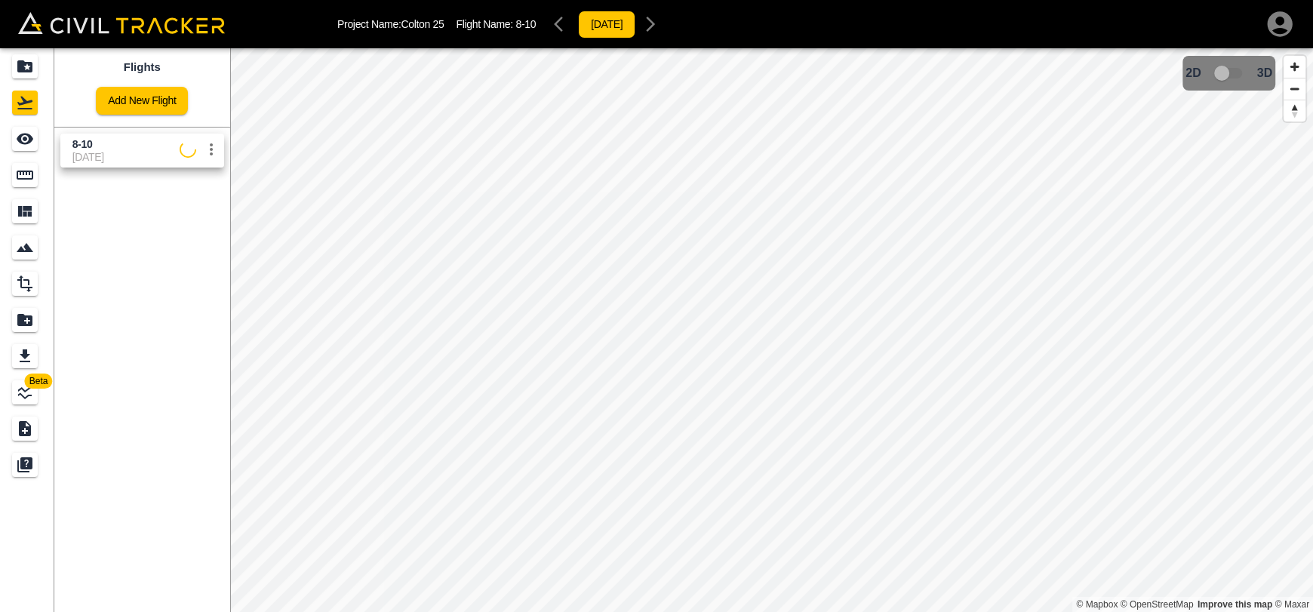
click at [115, 149] on span "8-10" at bounding box center [125, 144] width 107 height 14
click at [31, 130] on icon "See" at bounding box center [25, 139] width 18 height 18
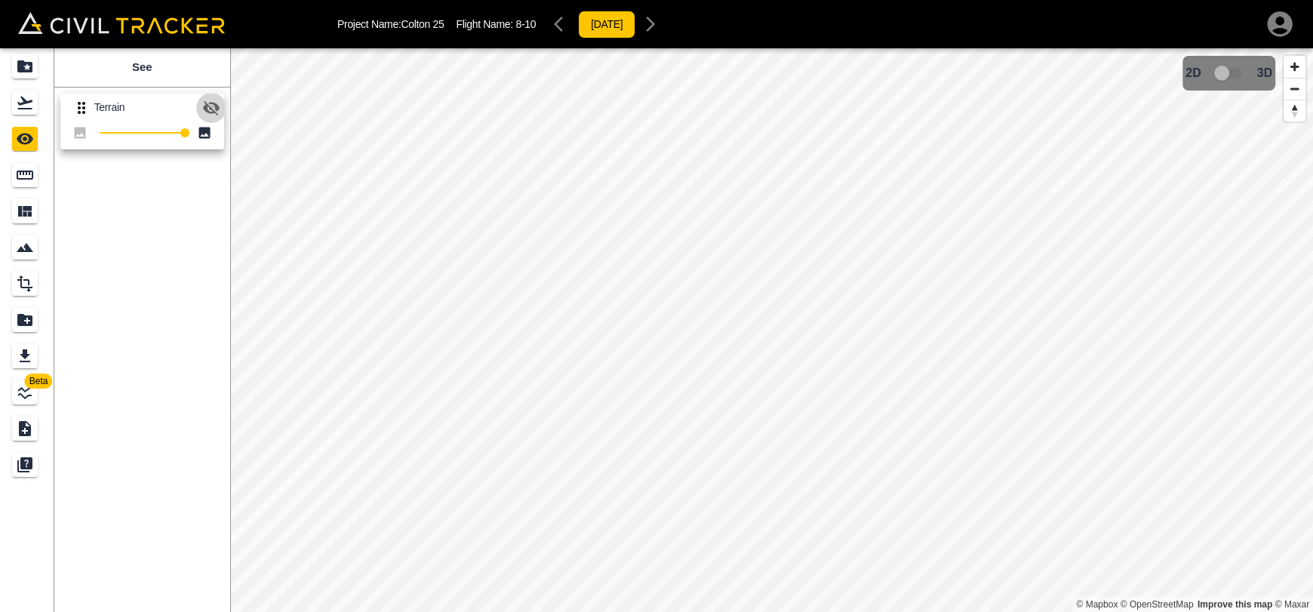
click at [213, 111] on icon "button" at bounding box center [211, 108] width 17 height 14
drag, startPoint x: 13, startPoint y: 96, endPoint x: 29, endPoint y: 88, distance: 17.5
click at [14, 96] on div "Flights" at bounding box center [25, 103] width 26 height 24
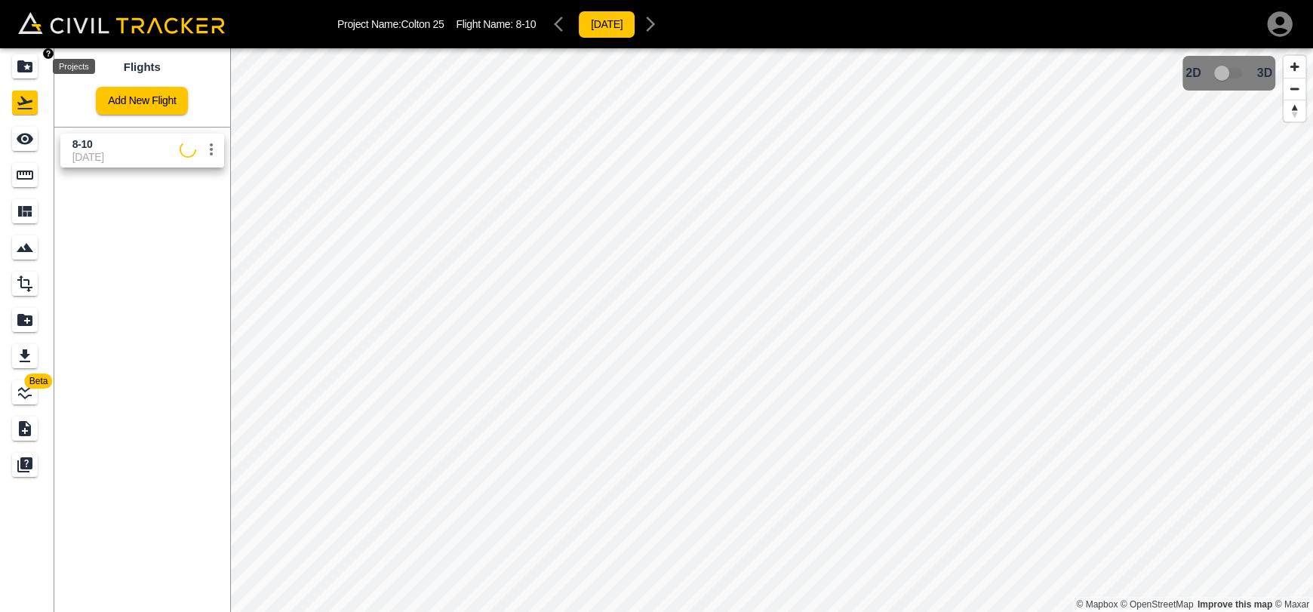
click at [35, 55] on div "Projects" at bounding box center [25, 66] width 26 height 24
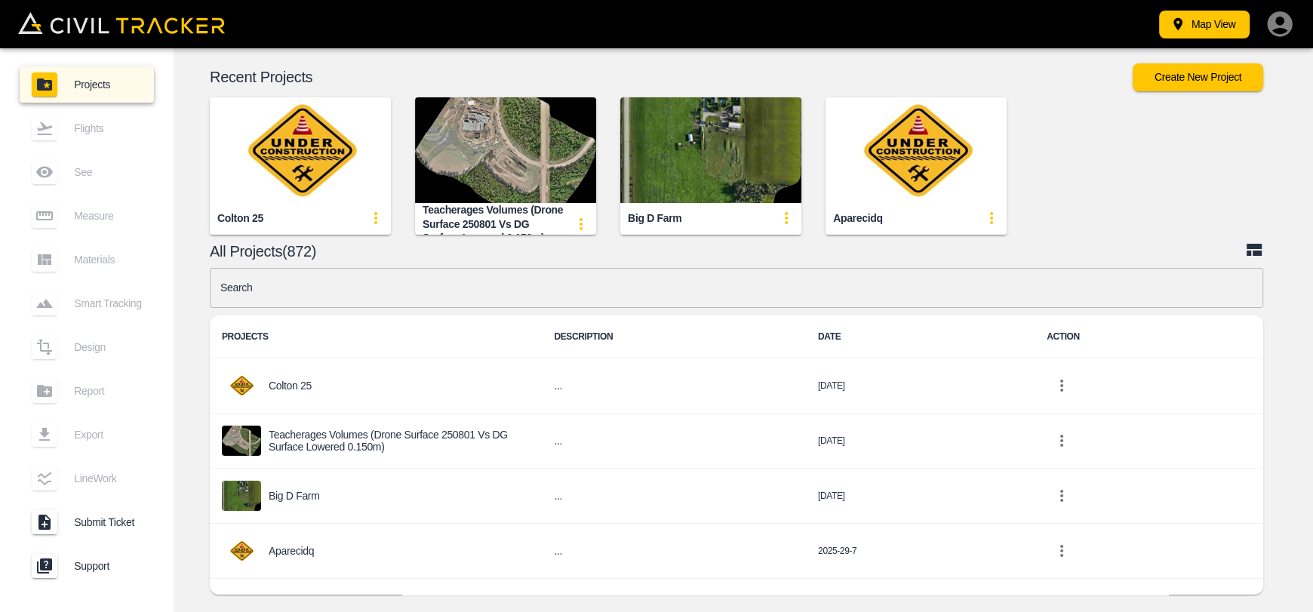
click at [327, 126] on img "button" at bounding box center [300, 150] width 181 height 106
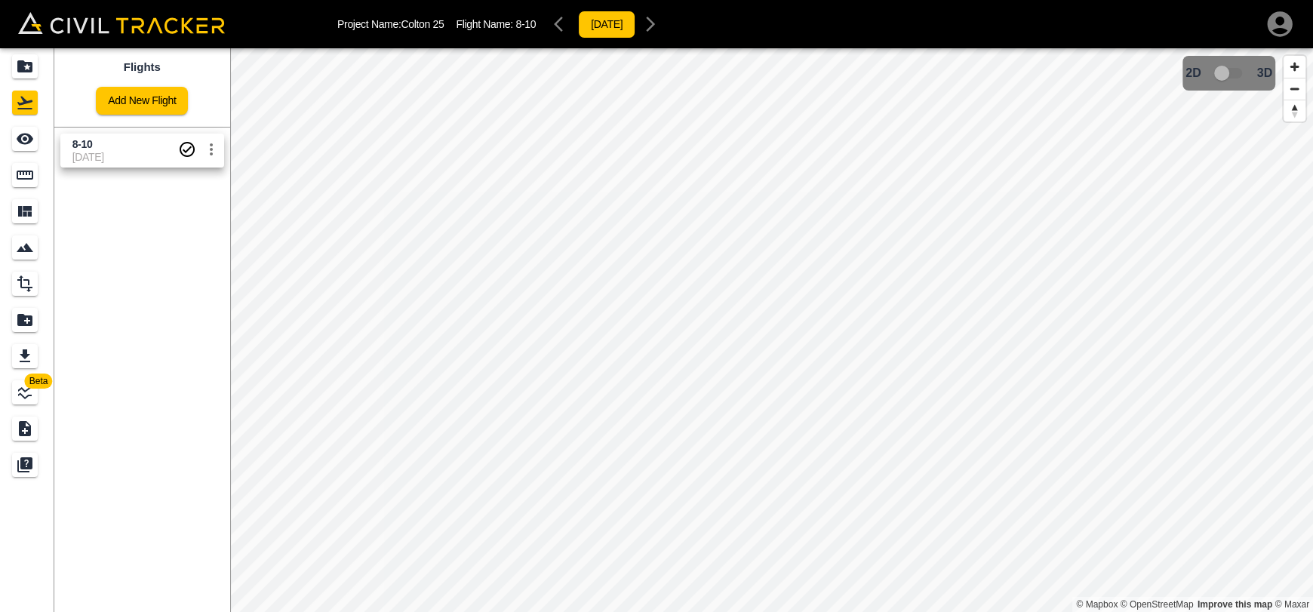
click at [127, 147] on span "8-10" at bounding box center [125, 144] width 106 height 14
click at [29, 145] on icon "See" at bounding box center [25, 139] width 18 height 18
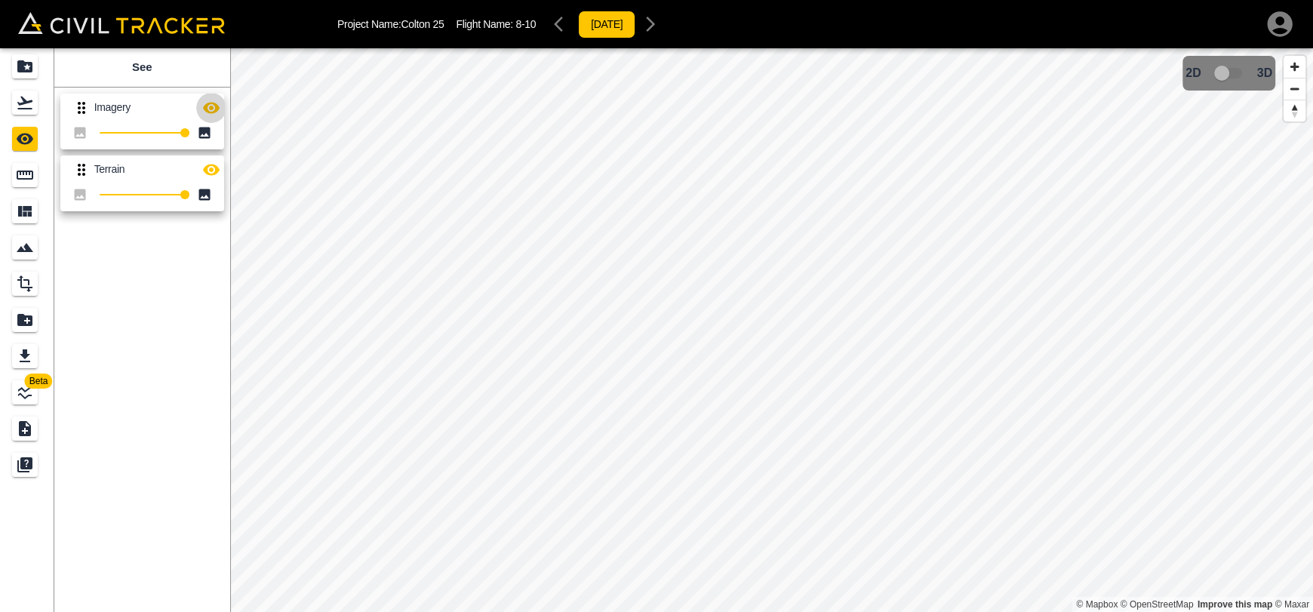
click at [214, 101] on icon "button" at bounding box center [211, 108] width 18 height 18
click at [28, 175] on icon "Measure" at bounding box center [25, 175] width 18 height 18
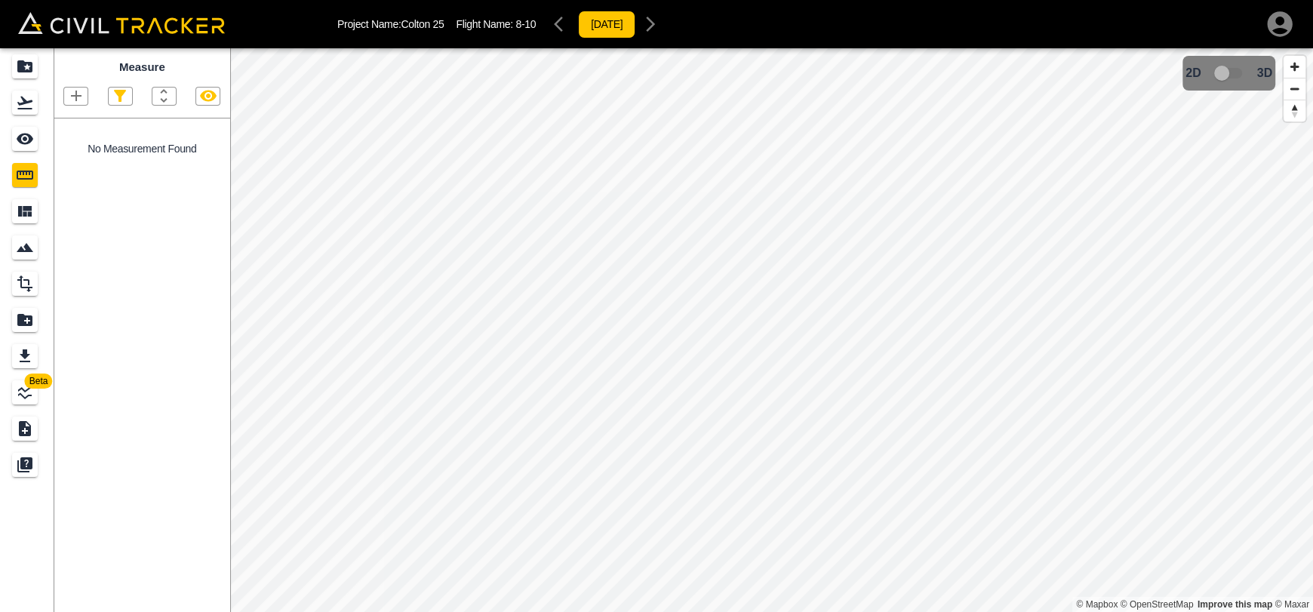
click at [84, 101] on icon "button" at bounding box center [76, 96] width 18 height 18
click at [83, 121] on li "Point" at bounding box center [57, 123] width 91 height 23
click at [77, 104] on icon "button" at bounding box center [76, 96] width 18 height 18
click at [84, 126] on li "Point" at bounding box center [57, 123] width 91 height 23
click at [80, 104] on icon "button" at bounding box center [76, 96] width 18 height 18
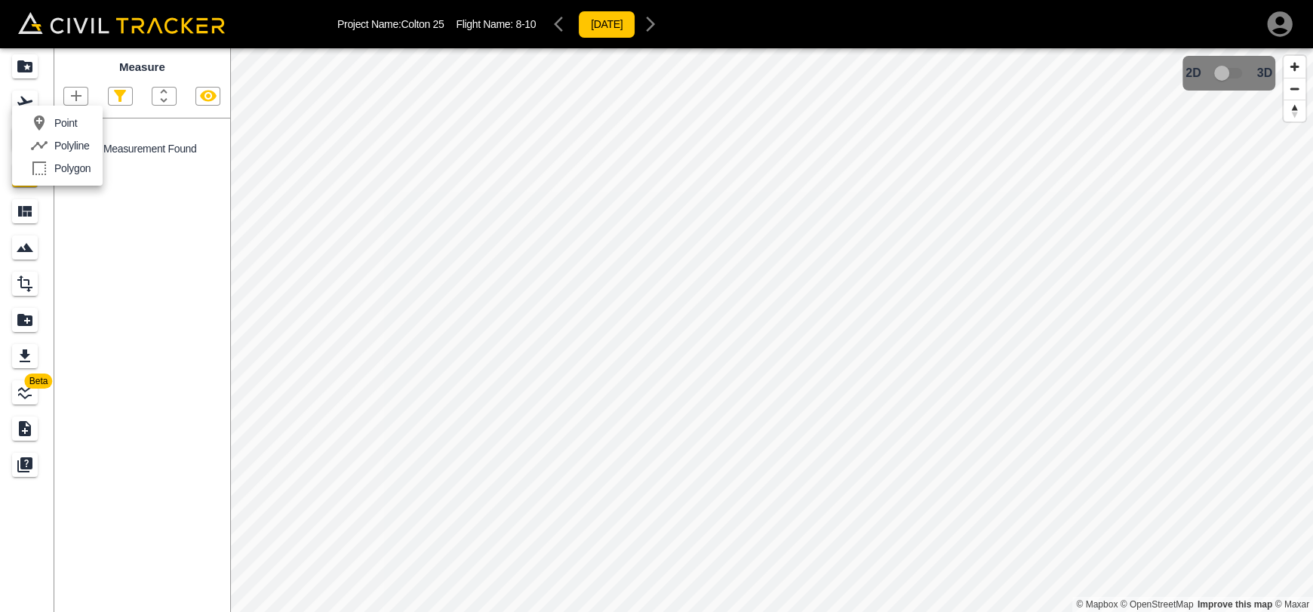
click at [84, 124] on li "Point" at bounding box center [57, 123] width 91 height 23
click at [29, 119] on link at bounding box center [27, 102] width 54 height 36
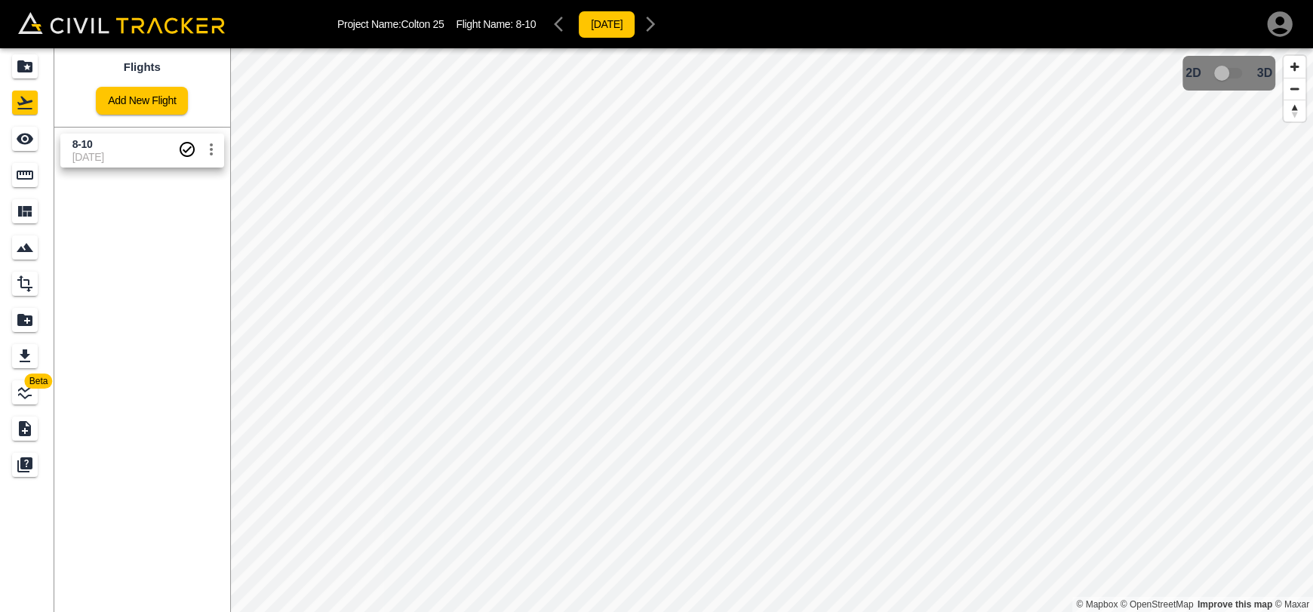
click at [79, 142] on span "8-10" at bounding box center [82, 144] width 20 height 12
drag, startPoint x: 24, startPoint y: 135, endPoint x: 41, endPoint y: 112, distance: 28.1
click at [24, 136] on icon "See" at bounding box center [25, 139] width 18 height 18
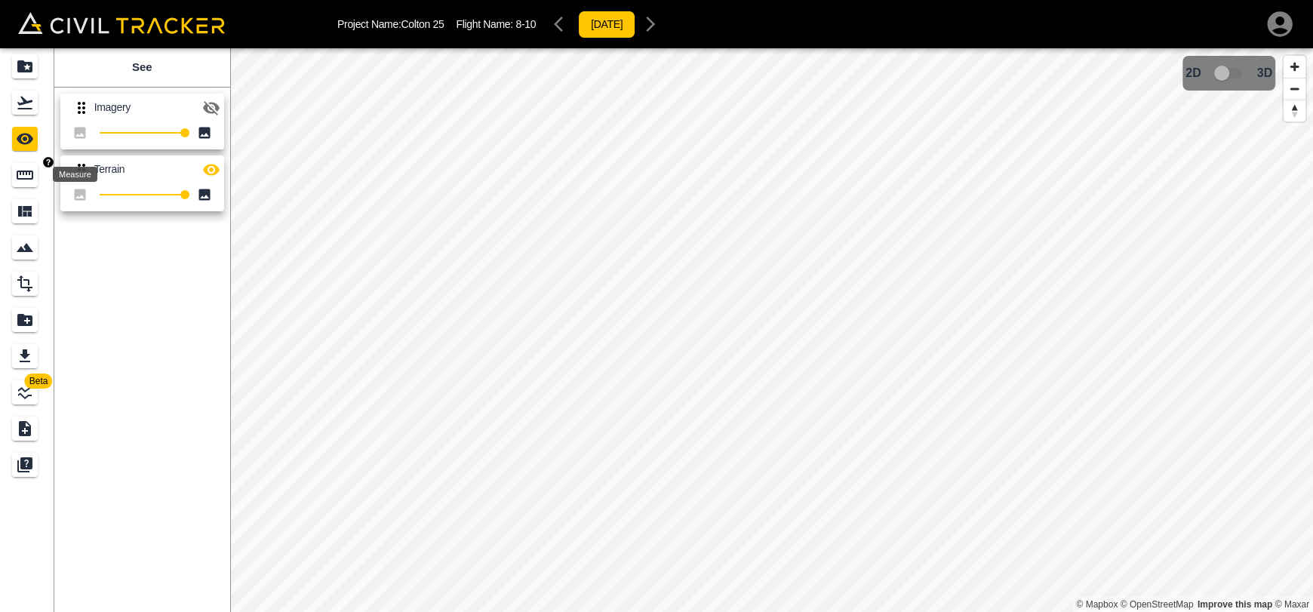
drag, startPoint x: 23, startPoint y: 180, endPoint x: 51, endPoint y: 139, distance: 49.0
click at [23, 180] on icon "Measure" at bounding box center [25, 175] width 18 height 18
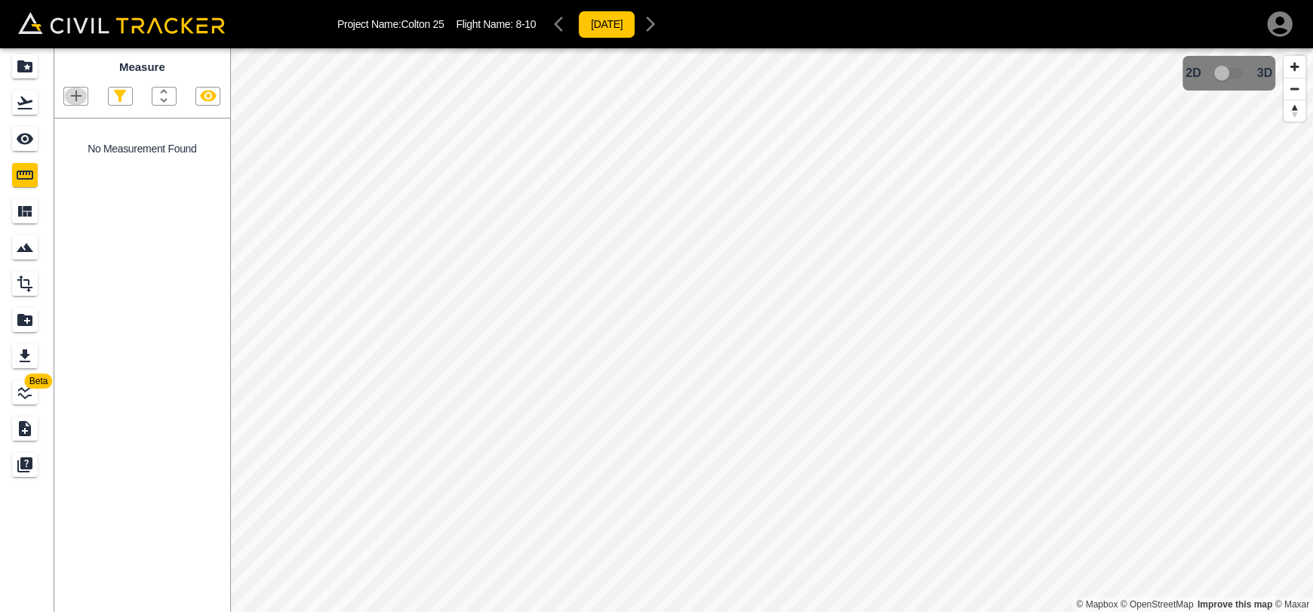
click at [67, 97] on icon "button" at bounding box center [76, 96] width 18 height 18
click at [72, 115] on div "Point" at bounding box center [50, 123] width 53 height 30
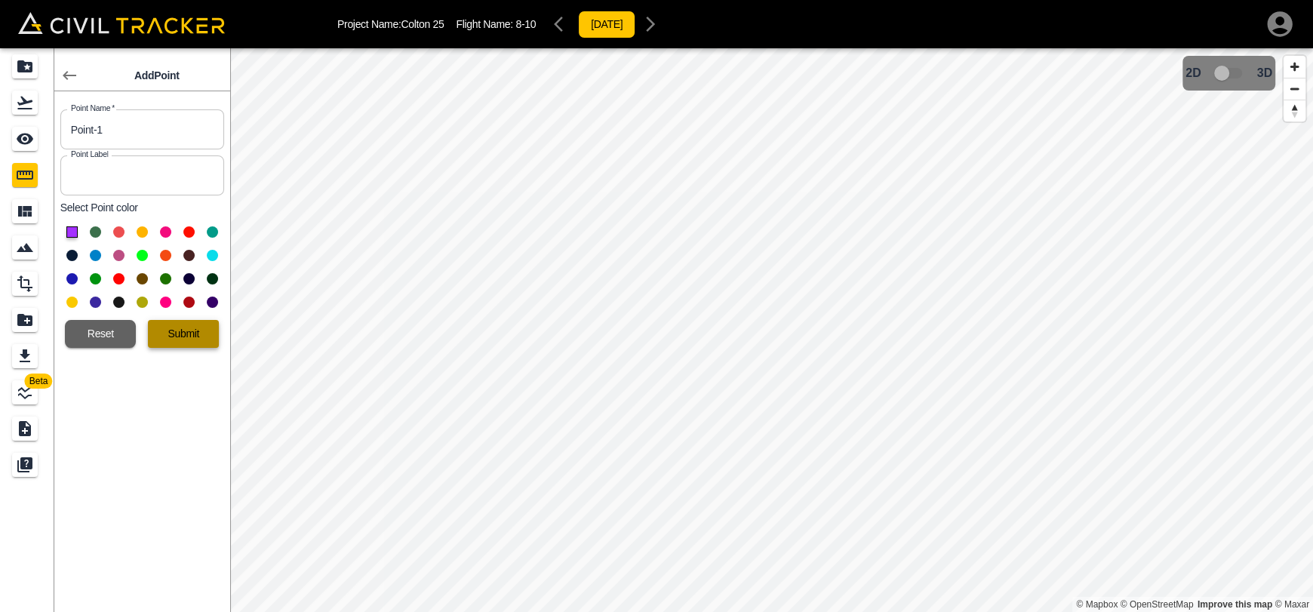
click at [194, 336] on button "Submit" at bounding box center [183, 334] width 71 height 28
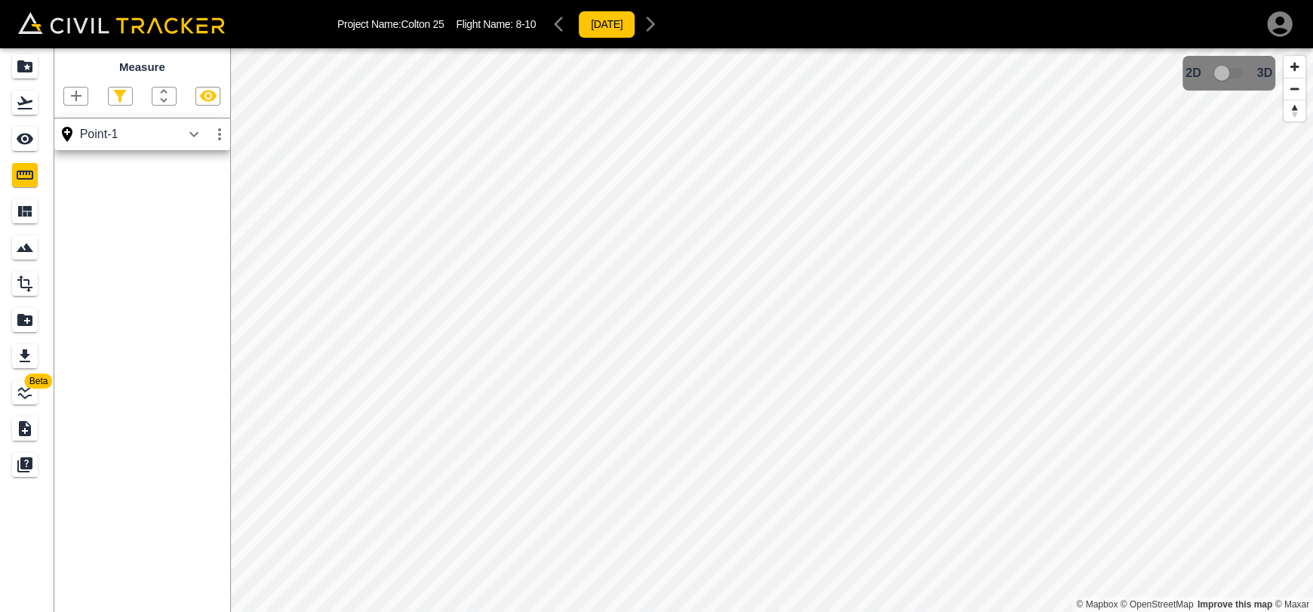
click at [189, 127] on icon "button" at bounding box center [194, 134] width 18 height 18
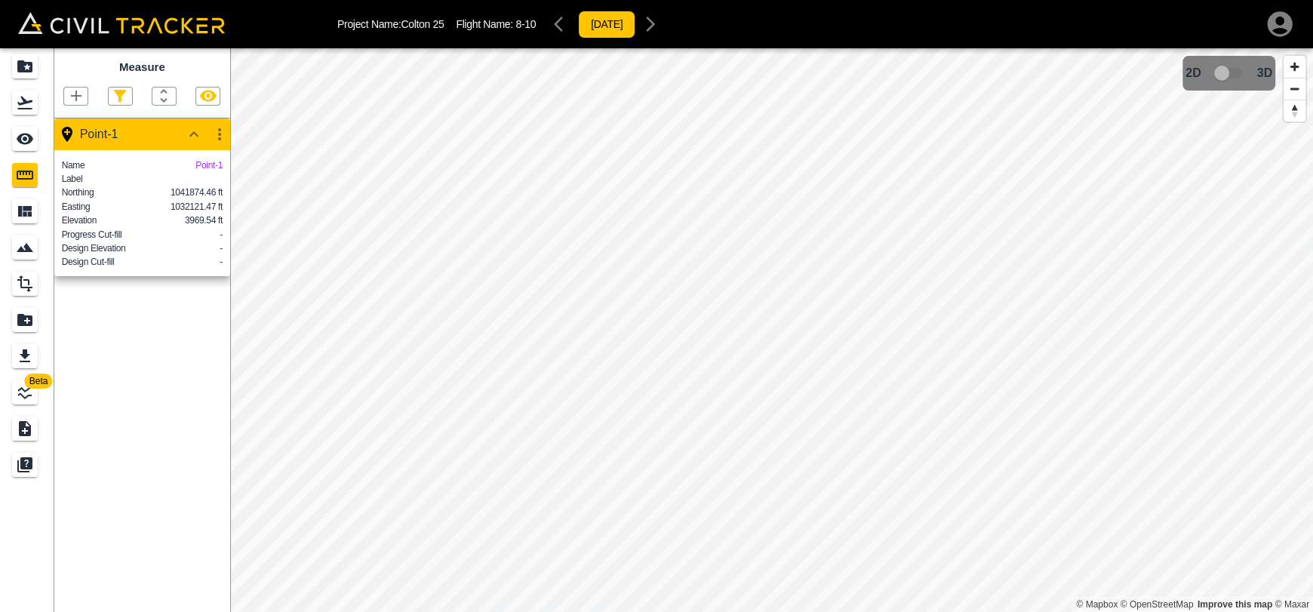
click at [221, 137] on icon "button" at bounding box center [219, 134] width 18 height 18
click at [210, 214] on h6 "Delete" at bounding box center [205, 216] width 30 height 9
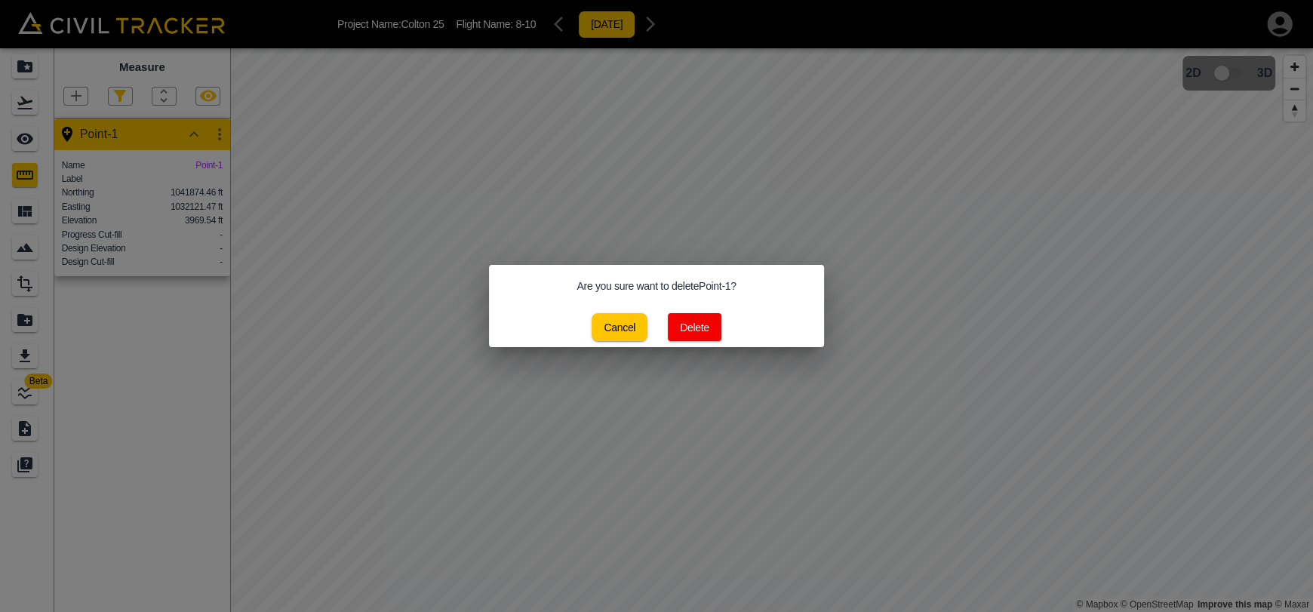
drag, startPoint x: 670, startPoint y: 321, endPoint x: 683, endPoint y: 321, distance: 12.8
click at [671, 321] on button "Delete" at bounding box center [695, 327] width 54 height 28
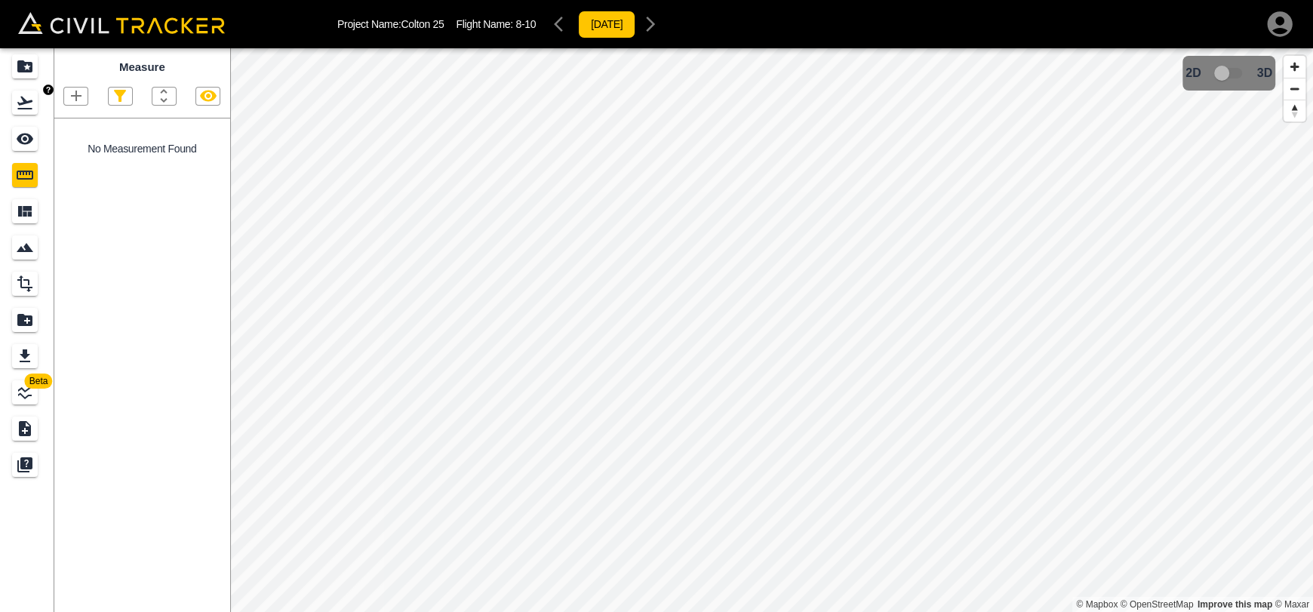
click at [29, 112] on div "Flights" at bounding box center [25, 103] width 26 height 24
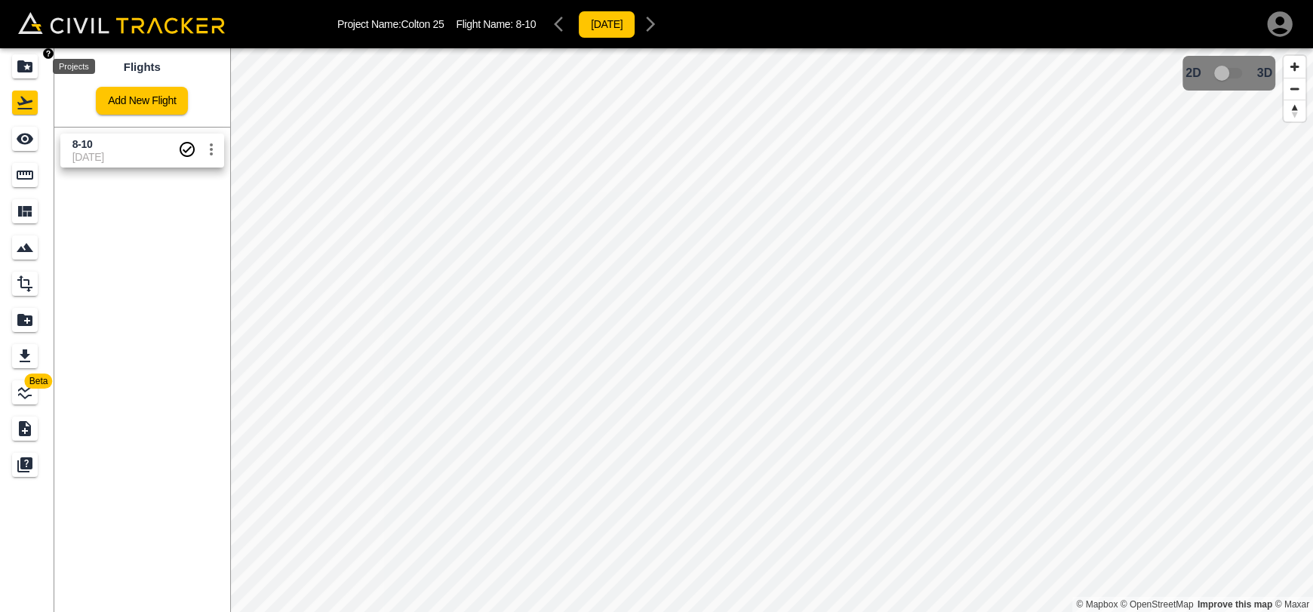
click at [32, 70] on icon "Projects" at bounding box center [25, 66] width 18 height 18
